Goal: Check status: Check status

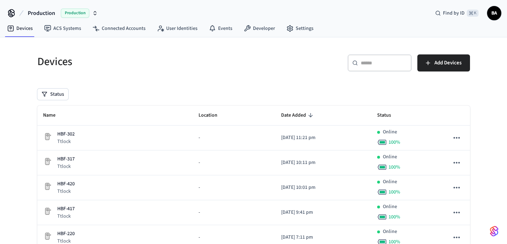
click at [393, 65] on input "text" at bounding box center [384, 62] width 46 height 7
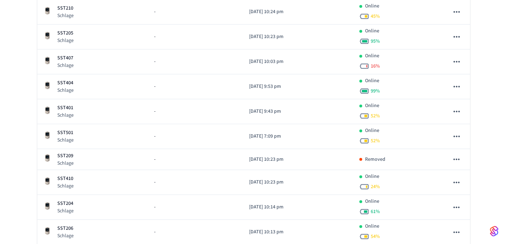
scroll to position [427, 0]
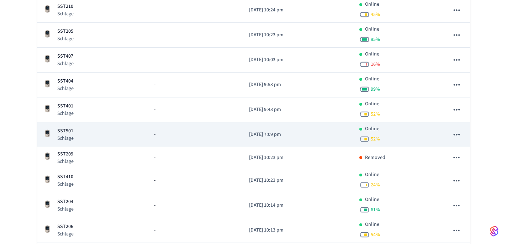
type input "***"
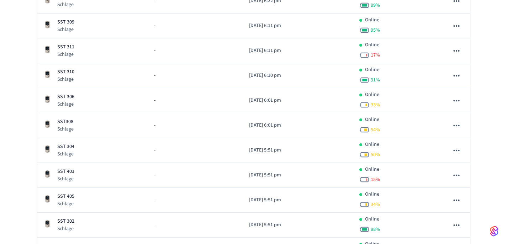
scroll to position [606, 0]
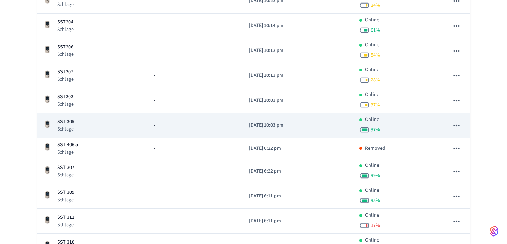
click at [191, 131] on td "-" at bounding box center [195, 125] width 95 height 25
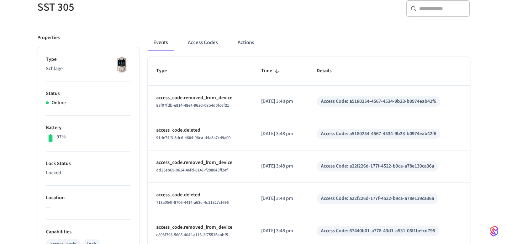
scroll to position [22, 0]
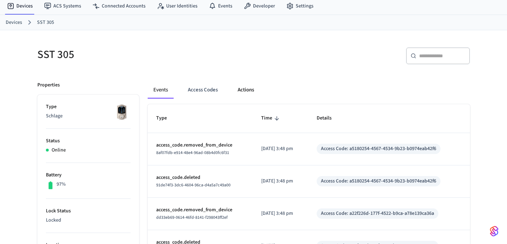
click at [250, 90] on button "Actions" at bounding box center [246, 89] width 28 height 17
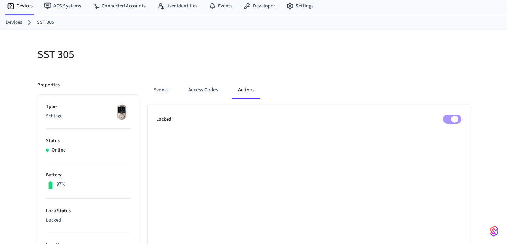
click at [138, 44] on div "SST 305" at bounding box center [139, 54] width 221 height 31
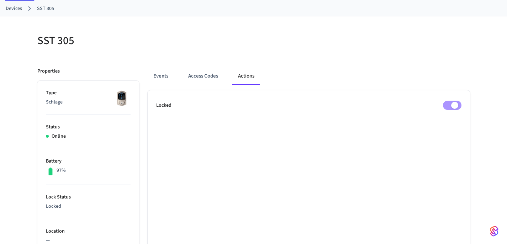
scroll to position [34, 0]
